Goal: Information Seeking & Learning: Stay updated

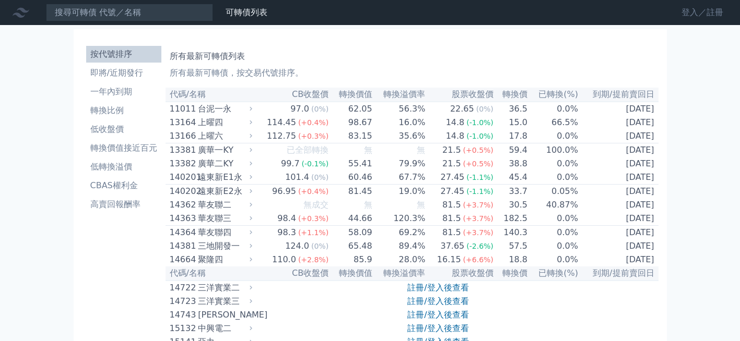
click at [684, 9] on link "登入／註冊" at bounding box center [702, 12] width 58 height 17
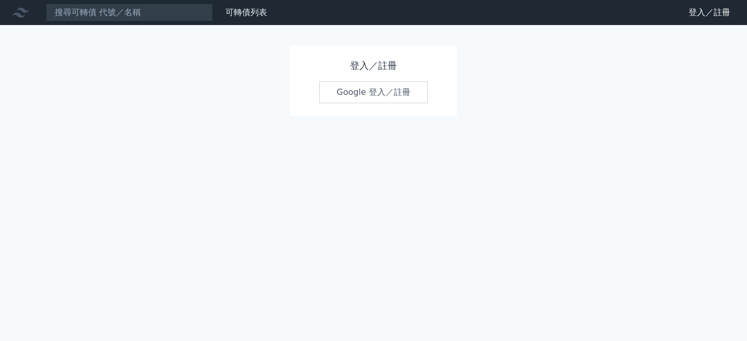
click at [359, 89] on link "Google 登入／註冊" at bounding box center [373, 92] width 109 height 22
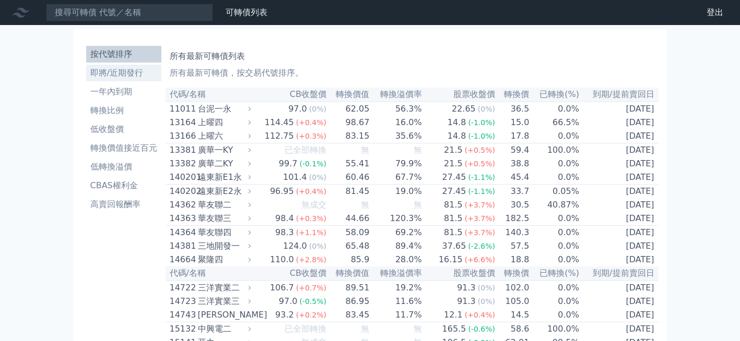
click at [92, 68] on li "即將/近期發行" at bounding box center [123, 73] width 75 height 13
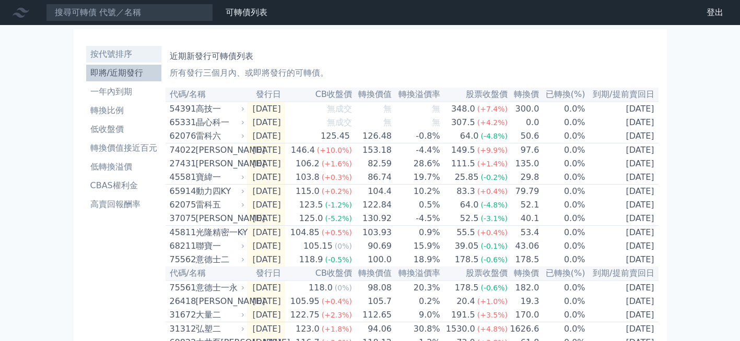
click at [100, 54] on li "按代號排序" at bounding box center [123, 54] width 75 height 13
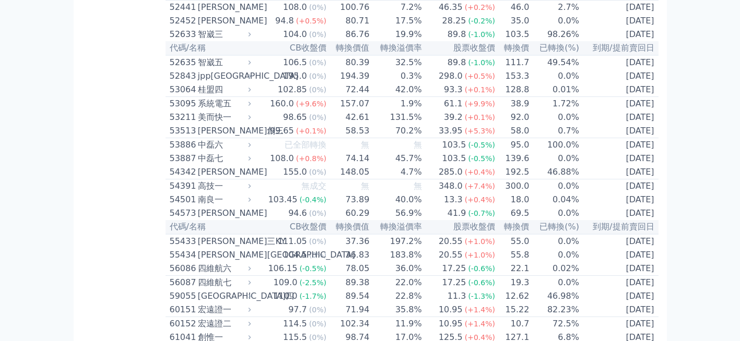
scroll to position [3445, 0]
